Goal: Task Accomplishment & Management: Use online tool/utility

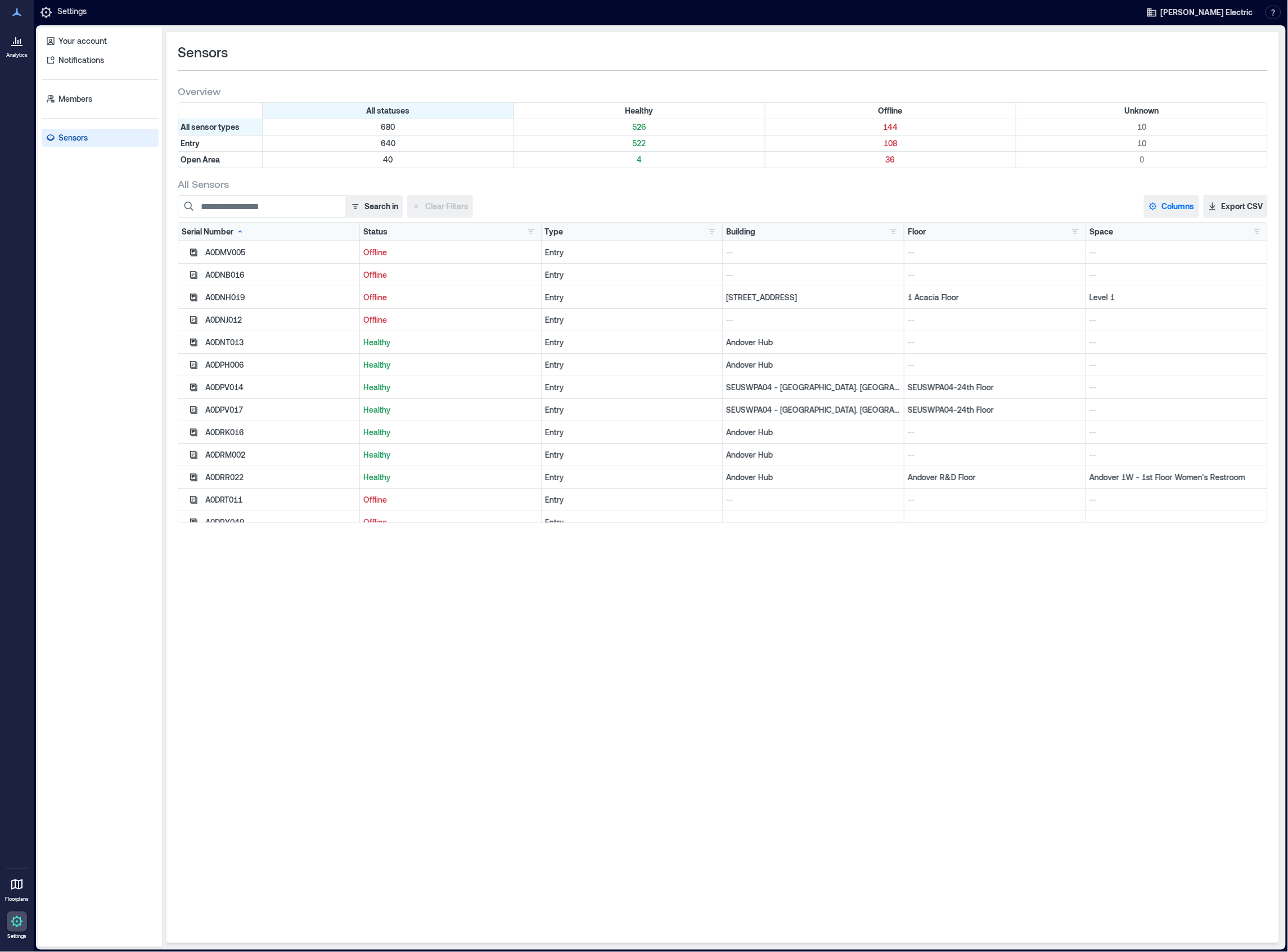
click at [1170, 204] on button "Columns" at bounding box center [1172, 206] width 55 height 23
click at [1189, 348] on button "Firmware" at bounding box center [1187, 350] width 78 height 18
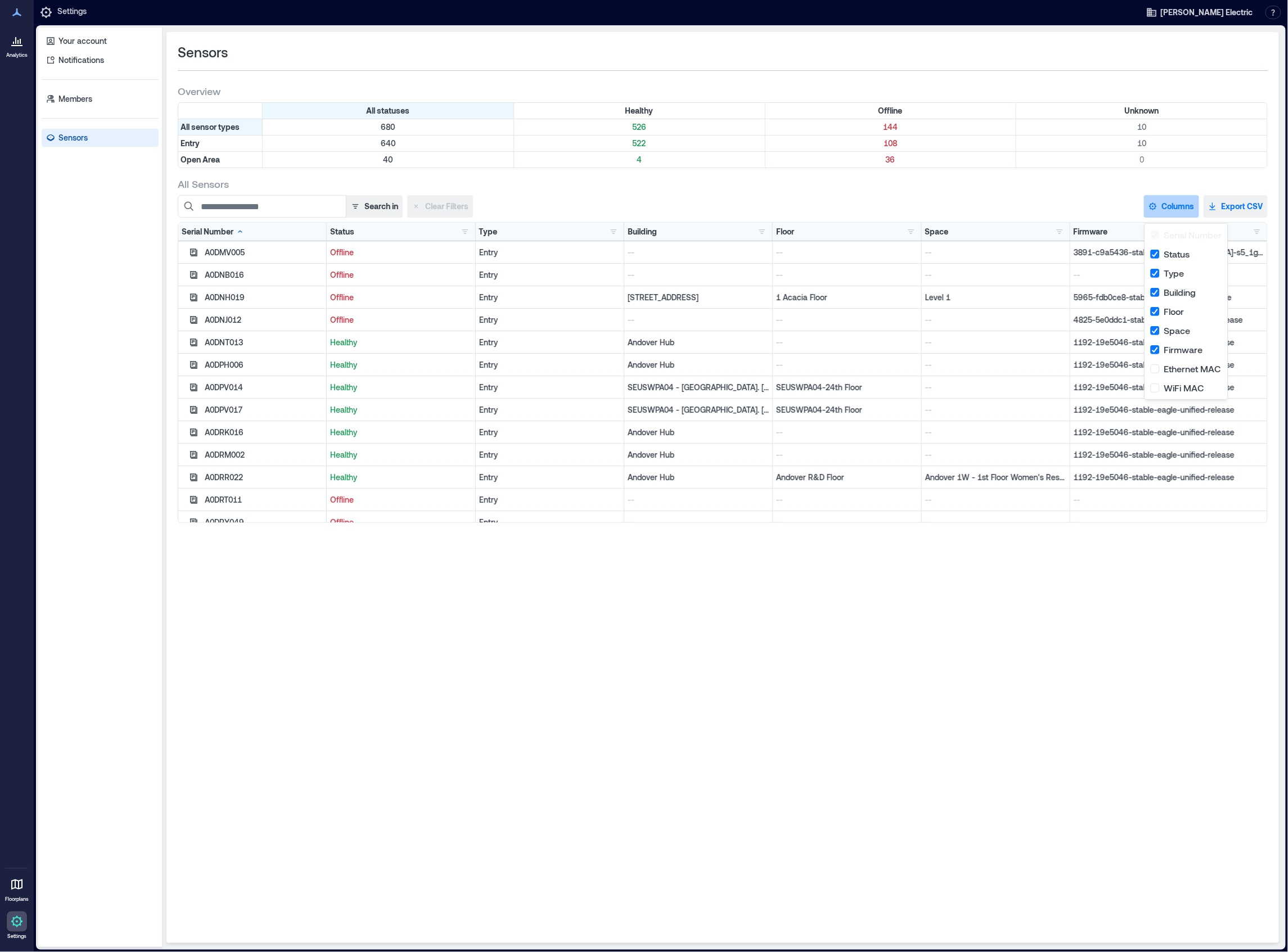
click at [1235, 205] on button "Export CSV" at bounding box center [1235, 206] width 64 height 23
click at [276, 207] on input at bounding box center [262, 206] width 169 height 23
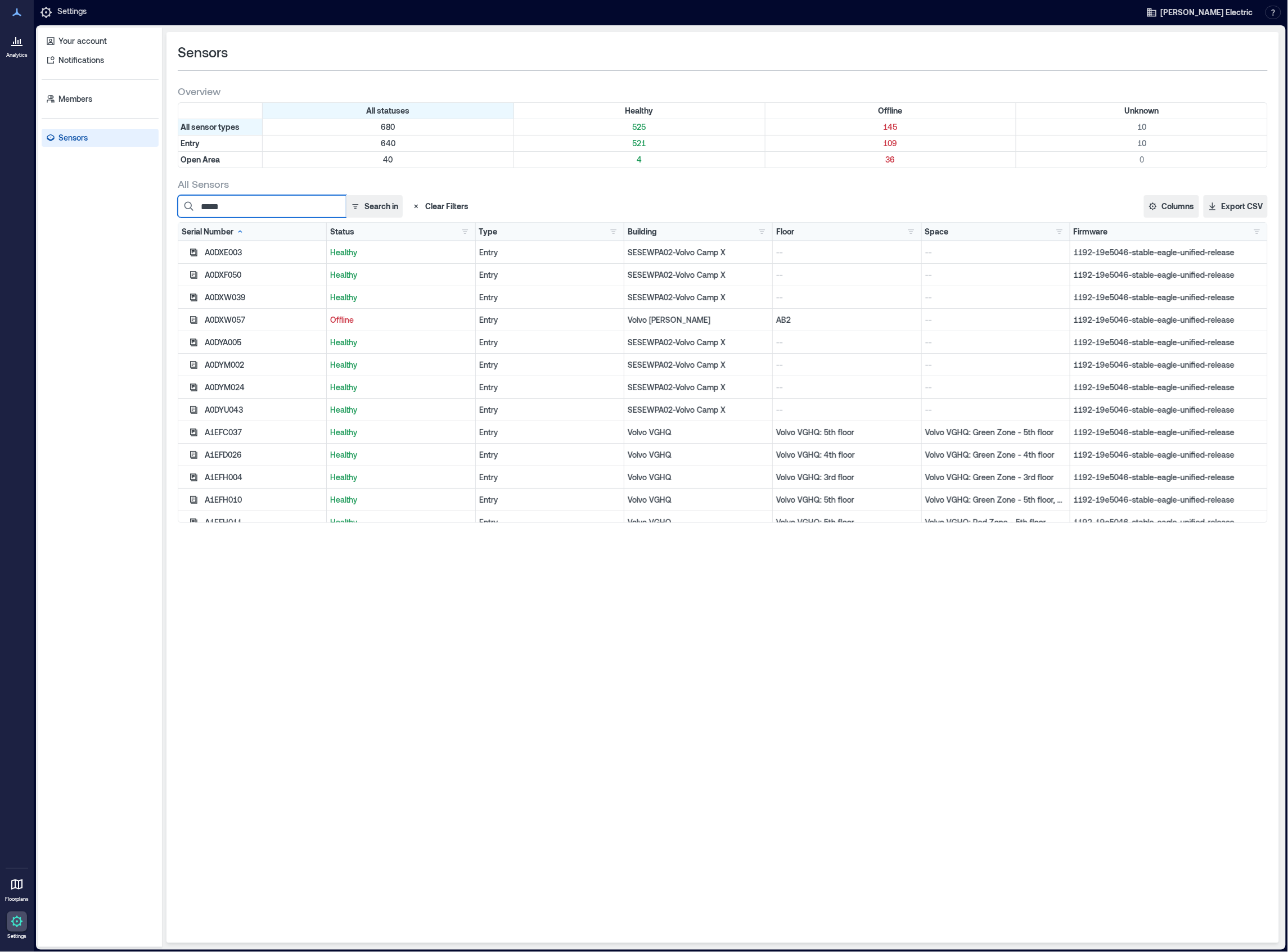
type input "*****"
click at [464, 232] on button "button" at bounding box center [465, 231] width 14 height 11
click at [477, 271] on div "Offline 145" at bounding box center [504, 273] width 79 height 11
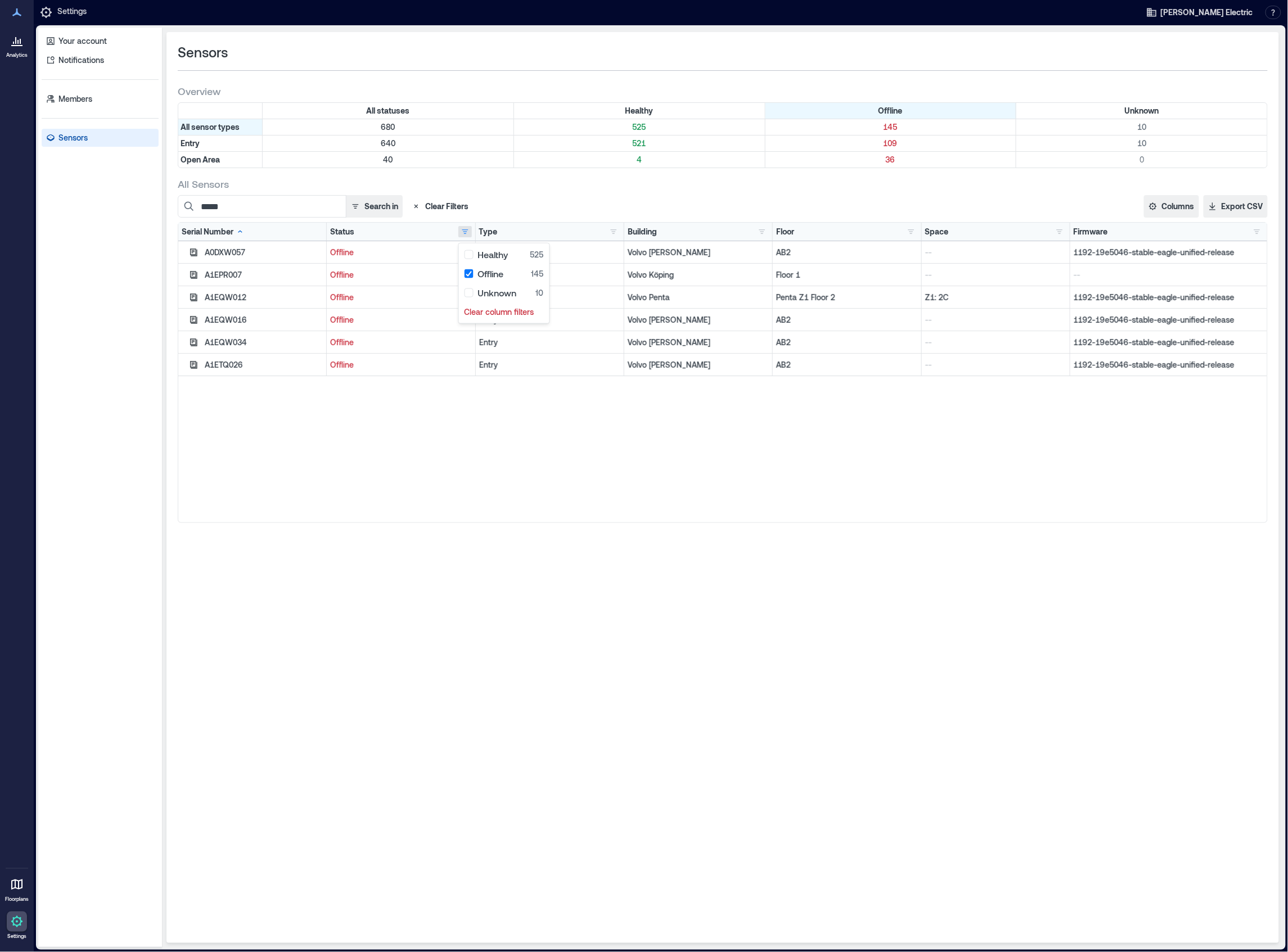
click at [450, 445] on div "A0DXW057 Offline Entry Volvo [PERSON_NAME] AB2 -- 1192-19e5046-stable-eagle-uni…" at bounding box center [723, 382] width 1089 height 281
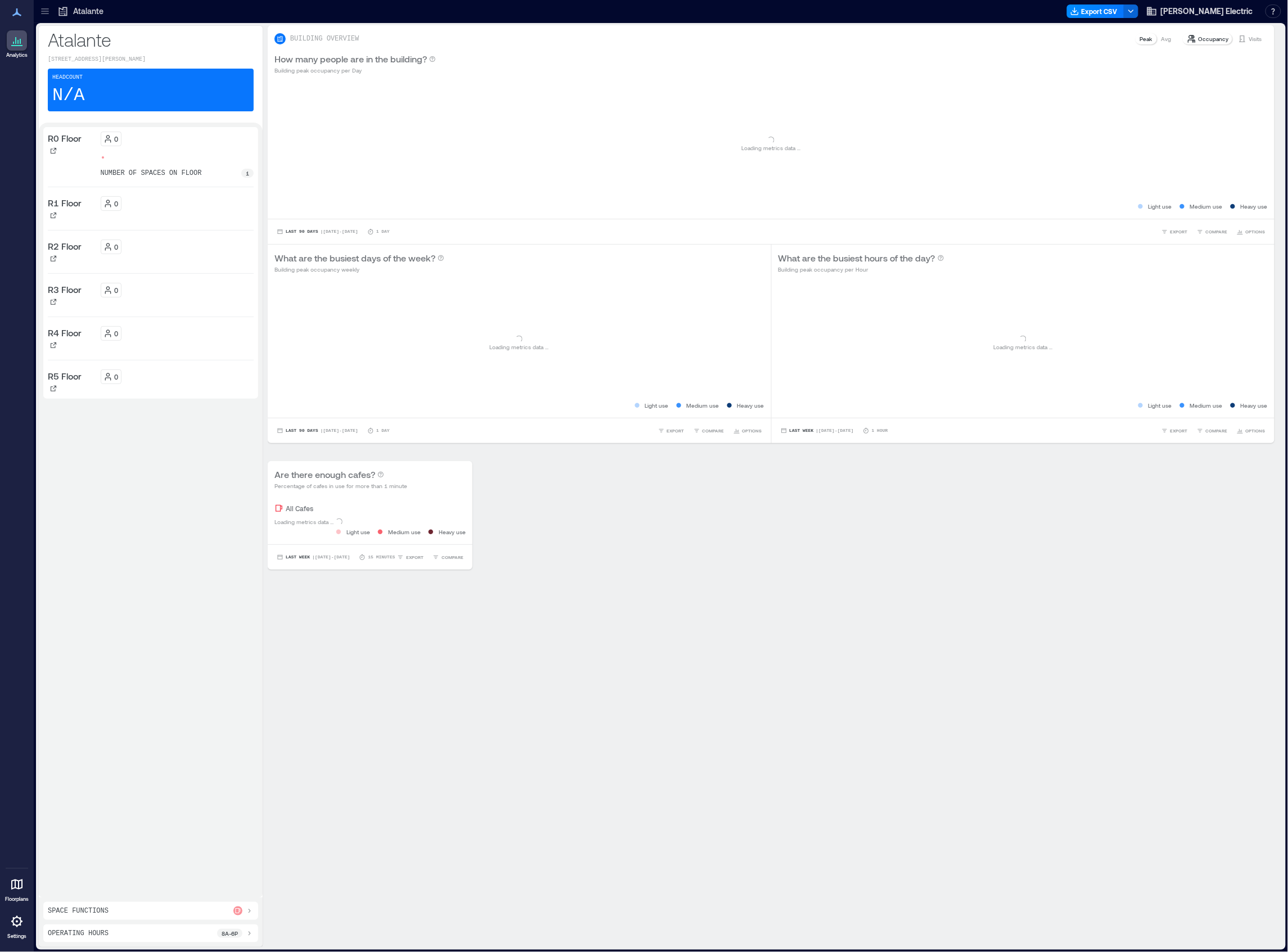
click at [45, 8] on icon at bounding box center [45, 11] width 11 height 11
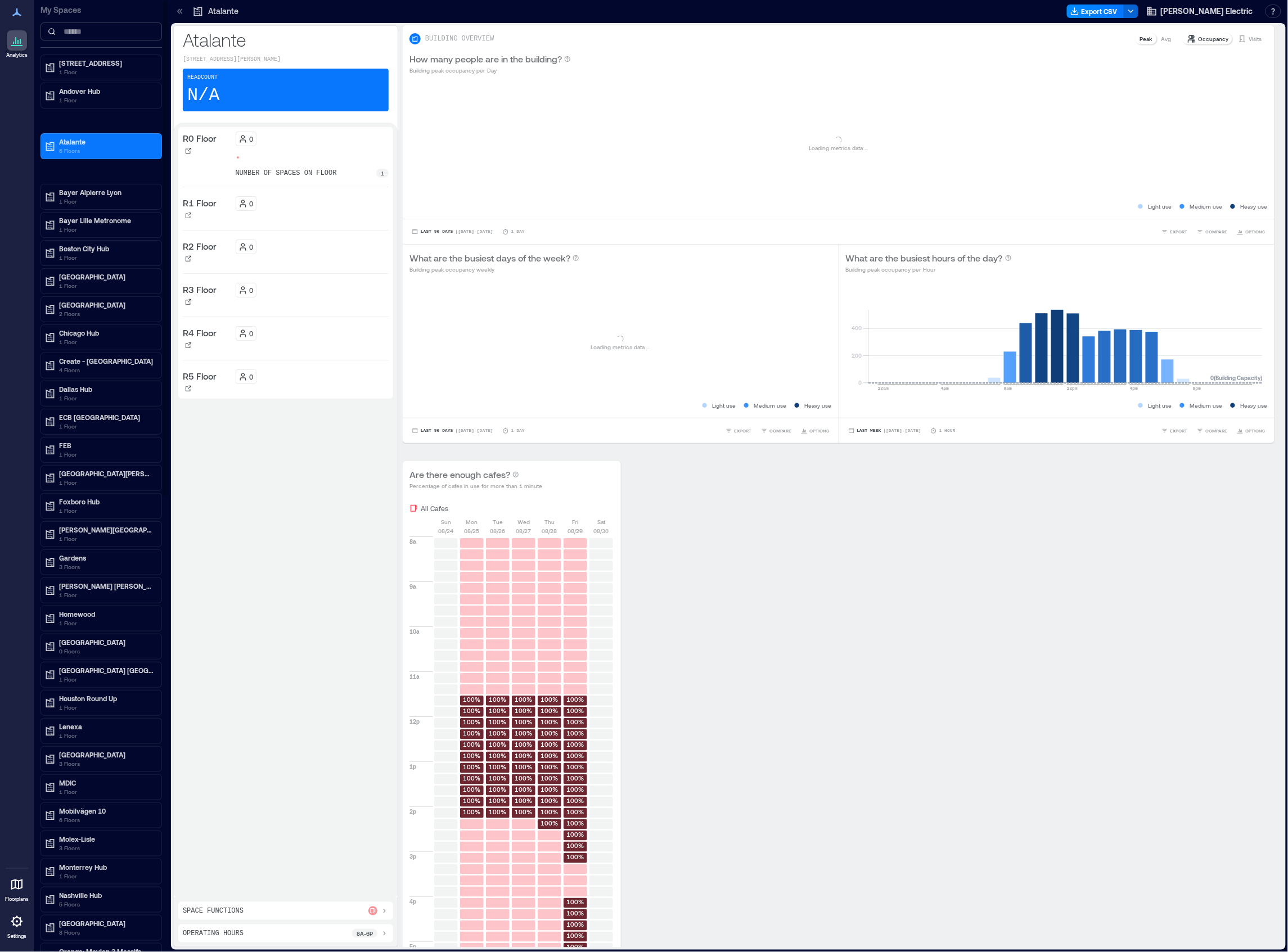
click at [73, 36] on input at bounding box center [101, 32] width 121 height 18
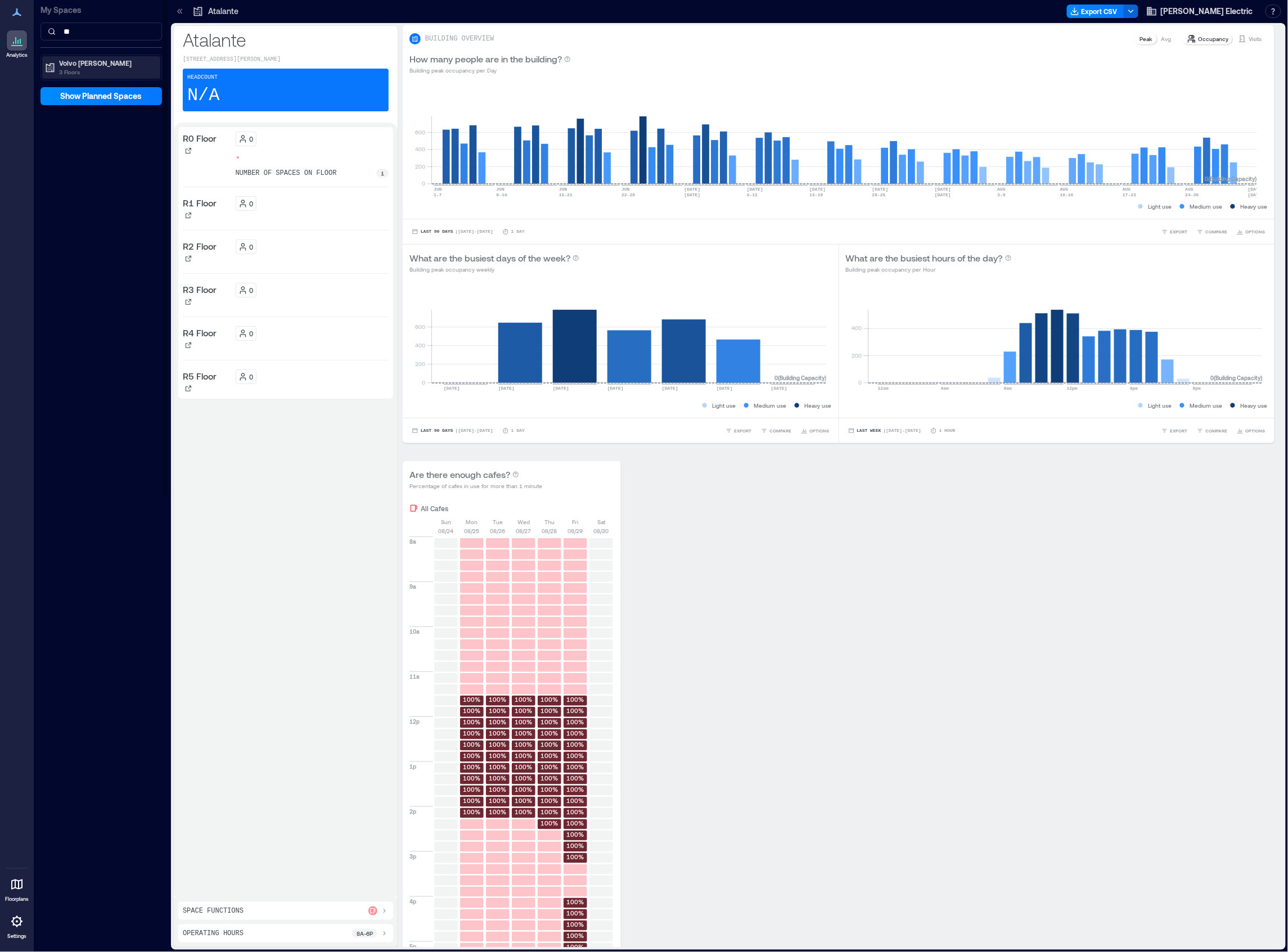
type input "**"
click at [75, 66] on p "Volvo [PERSON_NAME]" at bounding box center [106, 63] width 95 height 9
click at [66, 99] on p "AB2" at bounding box center [64, 104] width 13 height 9
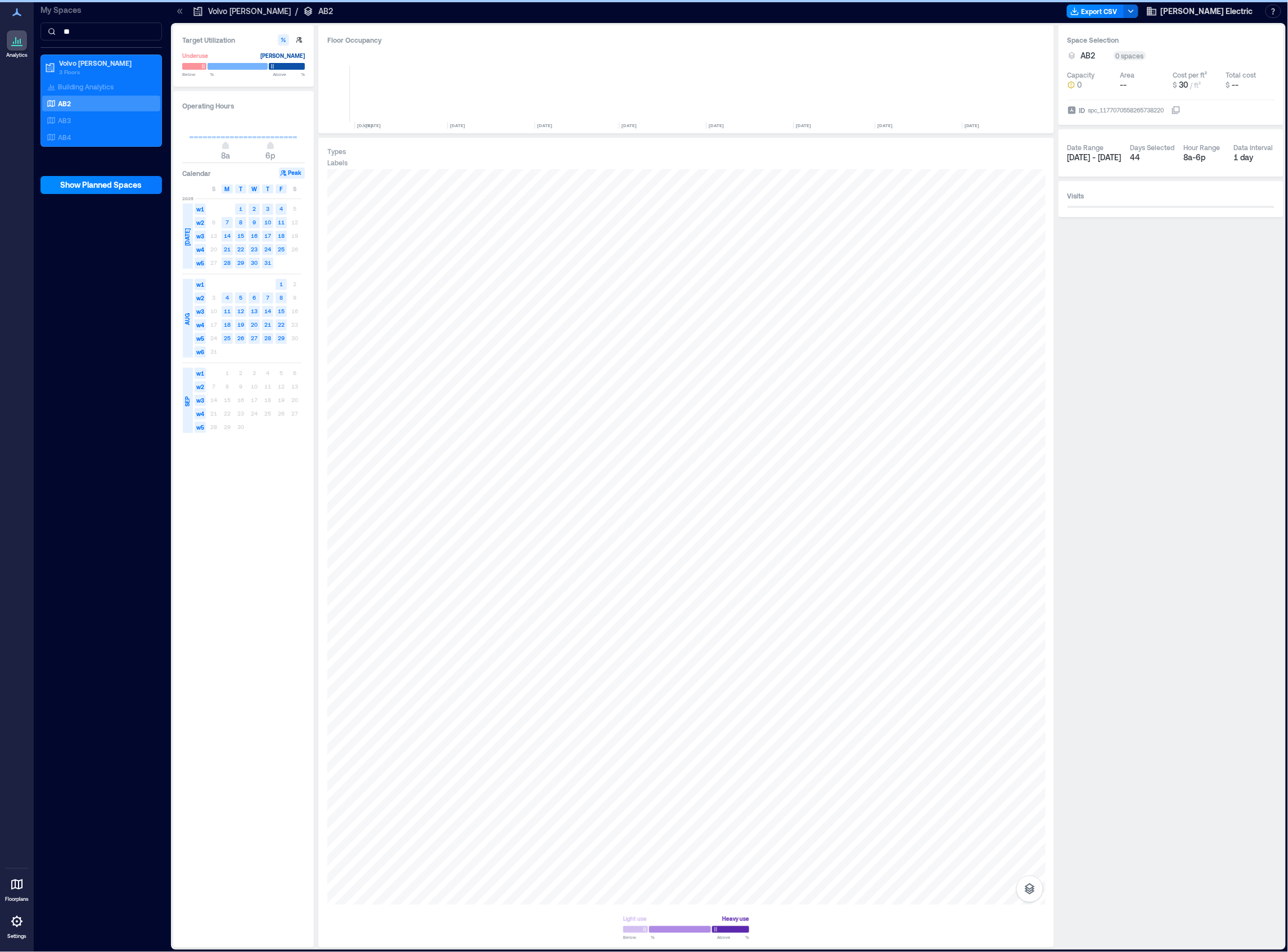
scroll to position [0, 1376]
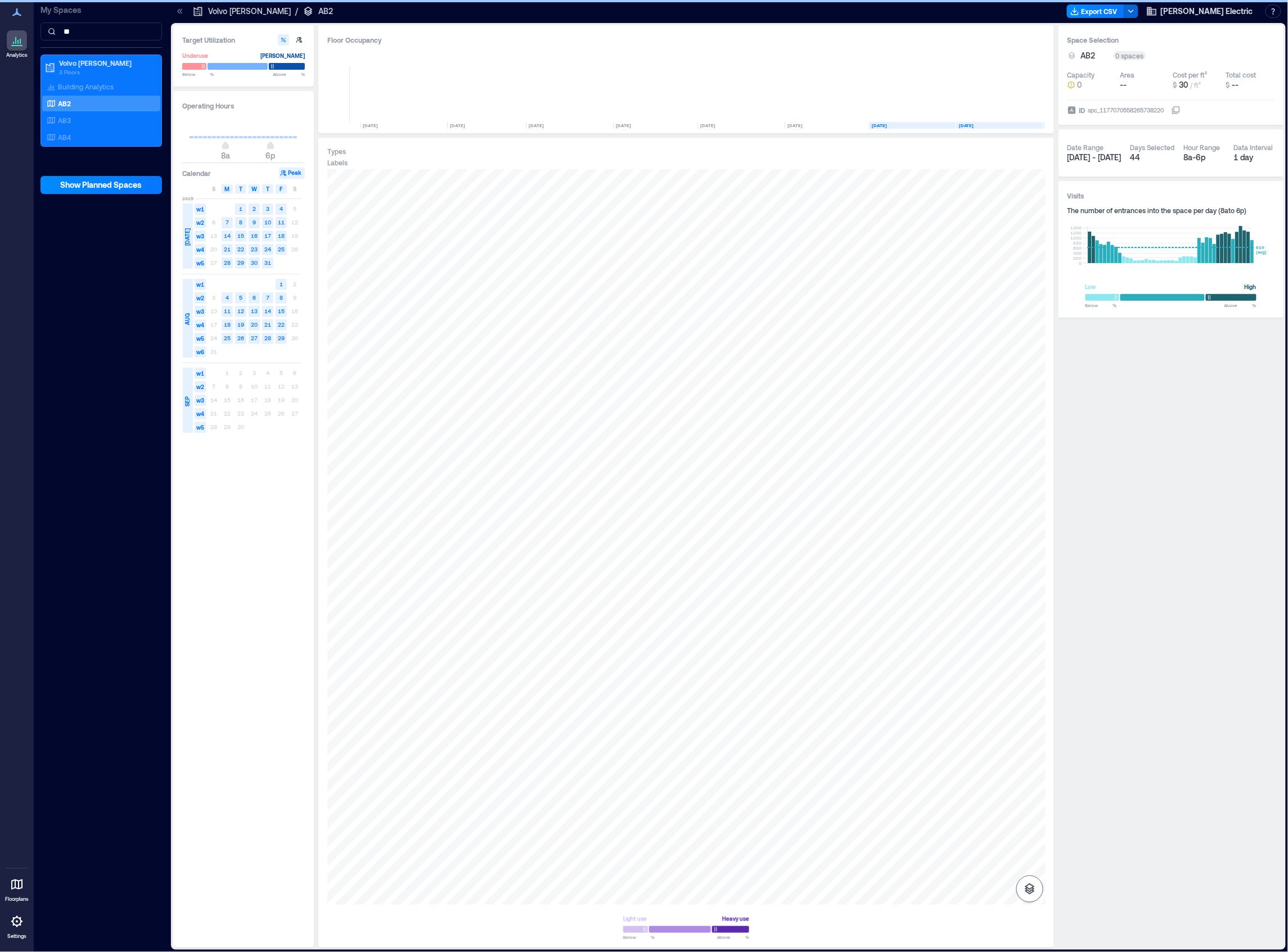
click at [1027, 885] on icon "button" at bounding box center [1030, 889] width 14 height 14
click at [1031, 828] on icon "button" at bounding box center [1030, 829] width 14 height 14
